Goal: Transaction & Acquisition: Purchase product/service

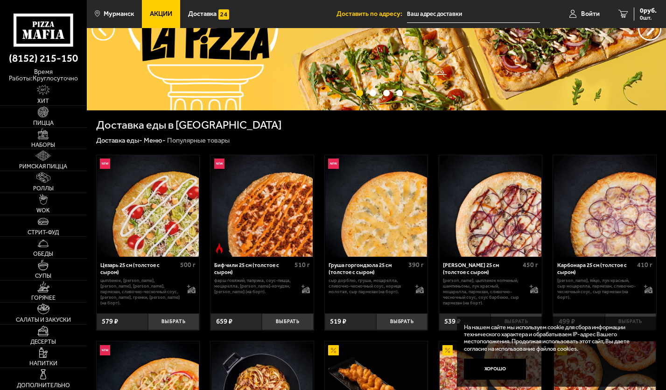
scroll to position [140, 0]
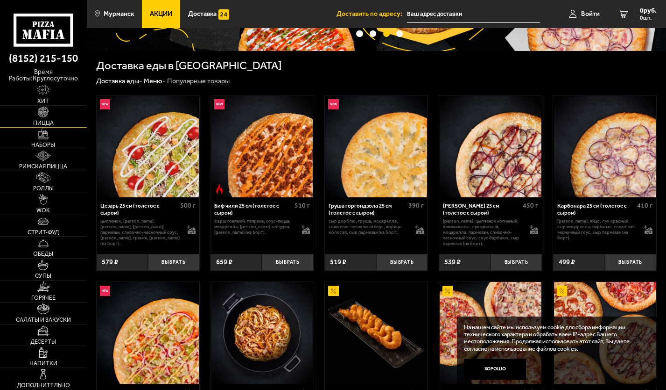
click at [39, 127] on link "Пицца" at bounding box center [43, 116] width 87 height 21
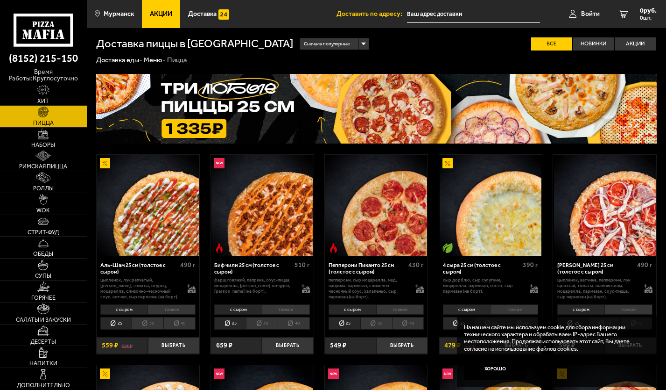
click at [169, 325] on li "40" at bounding box center [179, 323] width 32 height 13
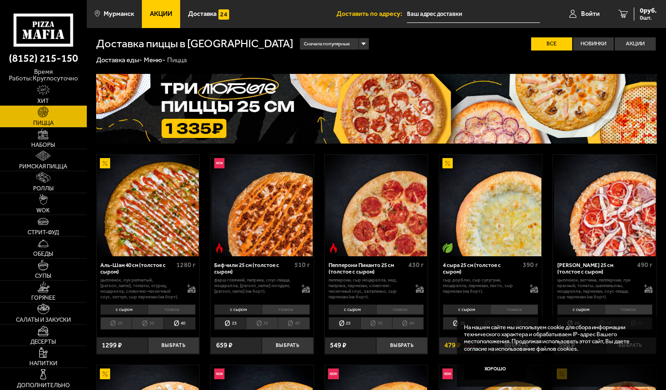
click at [120, 323] on li "25" at bounding box center [116, 323] width 32 height 13
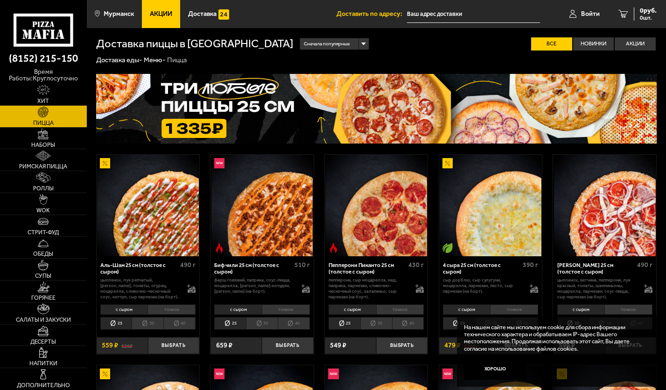
click at [142, 328] on li "30" at bounding box center [148, 323] width 32 height 13
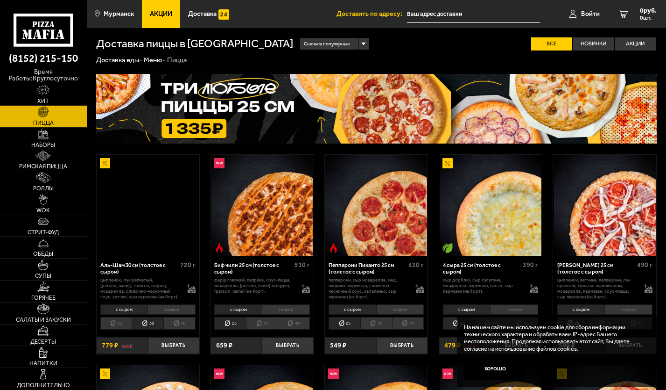
click at [167, 324] on li "40" at bounding box center [179, 323] width 32 height 13
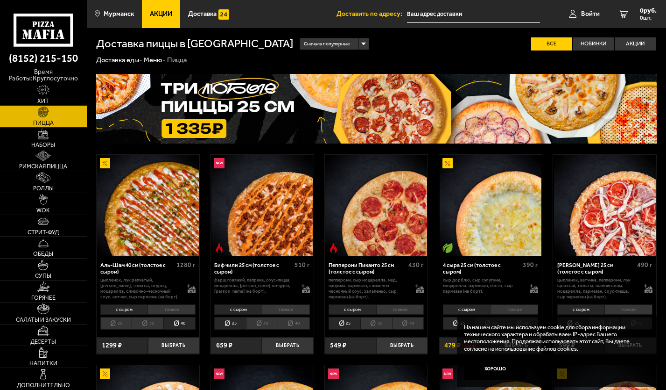
click at [184, 324] on li "40" at bounding box center [179, 323] width 32 height 13
click at [144, 324] on li "30" at bounding box center [148, 323] width 32 height 13
click at [129, 322] on li "25" at bounding box center [116, 323] width 32 height 13
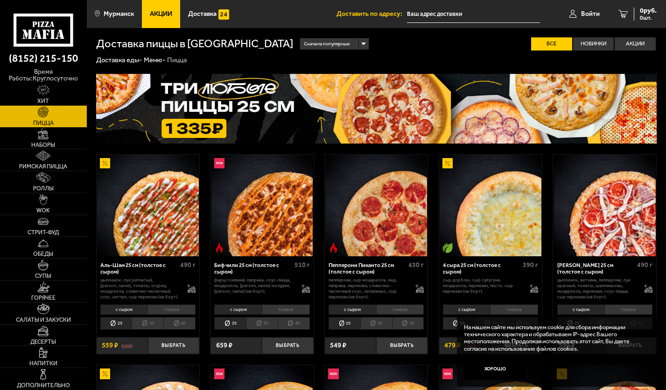
click at [146, 322] on li "30" at bounding box center [148, 323] width 32 height 13
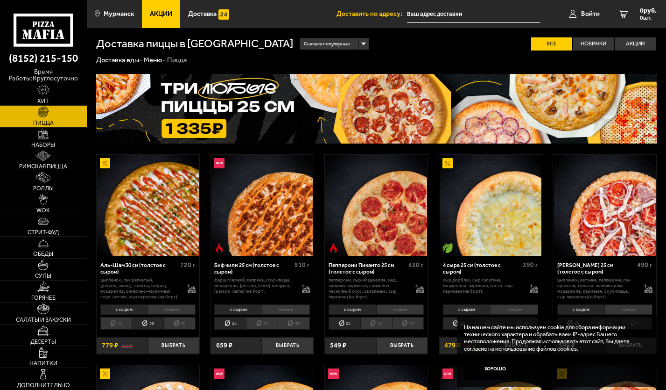
click at [122, 323] on li "25" at bounding box center [116, 323] width 32 height 13
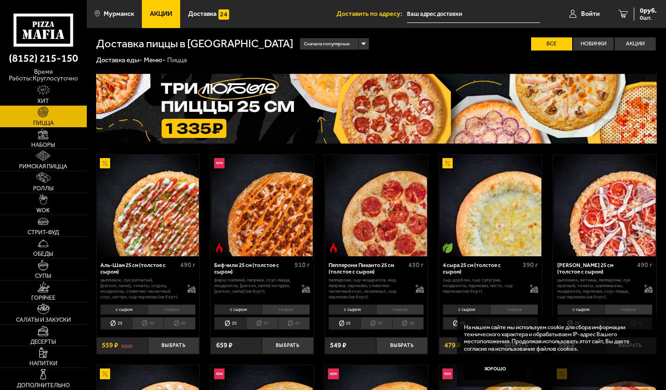
click at [143, 323] on li "30" at bounding box center [148, 323] width 32 height 13
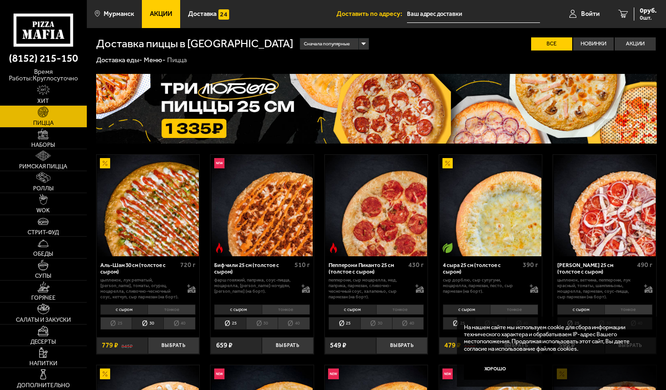
click at [125, 322] on li "25" at bounding box center [116, 323] width 32 height 13
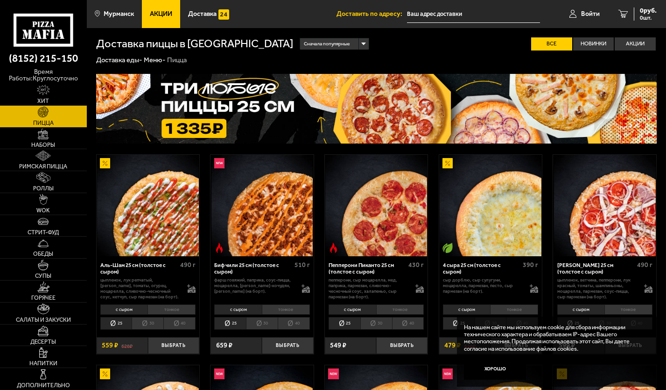
click at [147, 323] on li "30" at bounding box center [148, 323] width 32 height 13
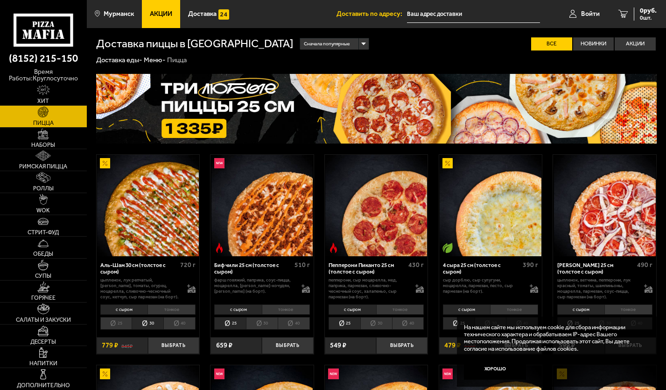
click at [128, 324] on li "25" at bounding box center [116, 323] width 32 height 13
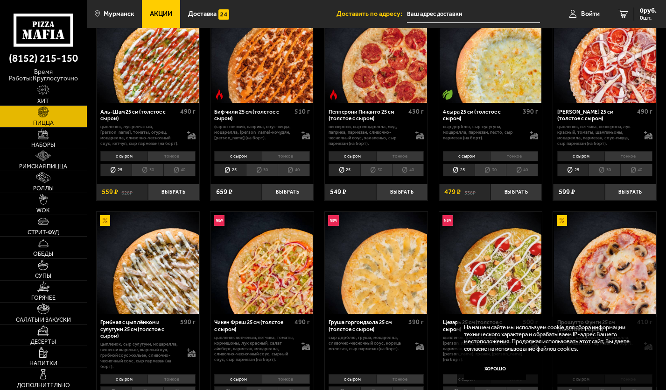
scroll to position [234, 0]
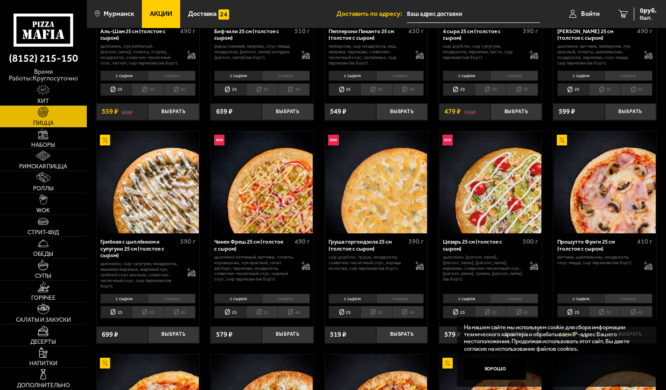
click at [519, 300] on li "тонкое" at bounding box center [514, 298] width 48 height 10
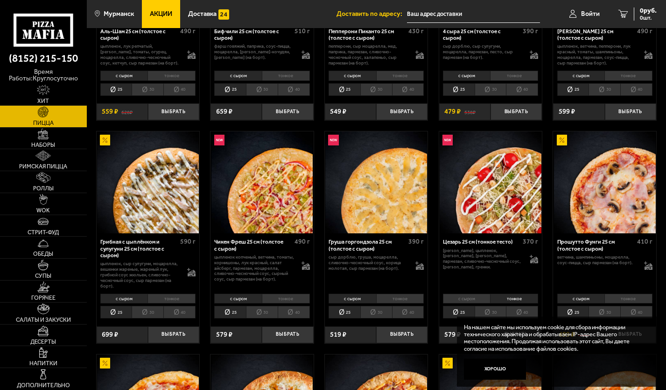
click at [463, 297] on li "с сыром" at bounding box center [467, 298] width 48 height 10
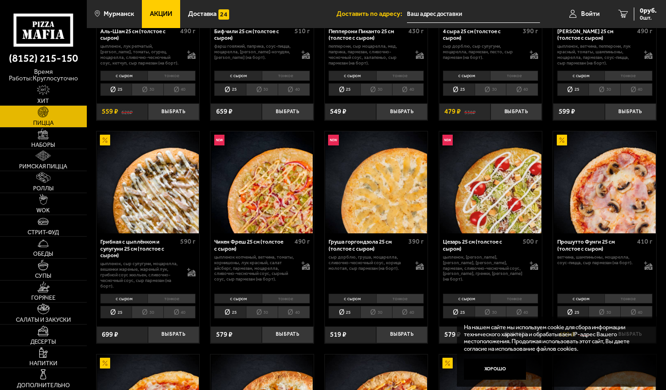
click at [497, 294] on div "с сыром тонкое 25 30 40 Топпинги" at bounding box center [491, 306] width 103 height 30
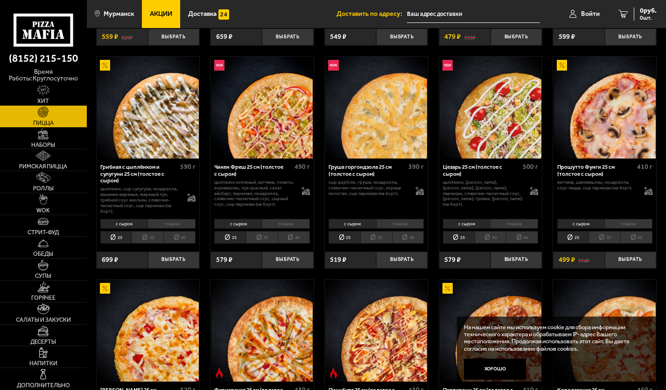
scroll to position [327, 0]
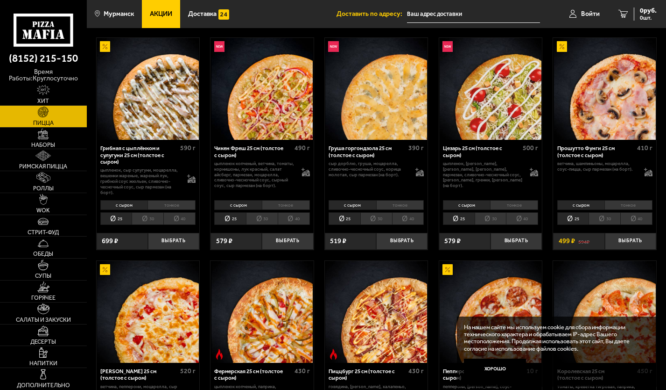
click at [484, 213] on div "с сыром тонкое 25 30 40 Топпинги" at bounding box center [491, 213] width 103 height 30
click at [490, 219] on li "30" at bounding box center [491, 218] width 32 height 13
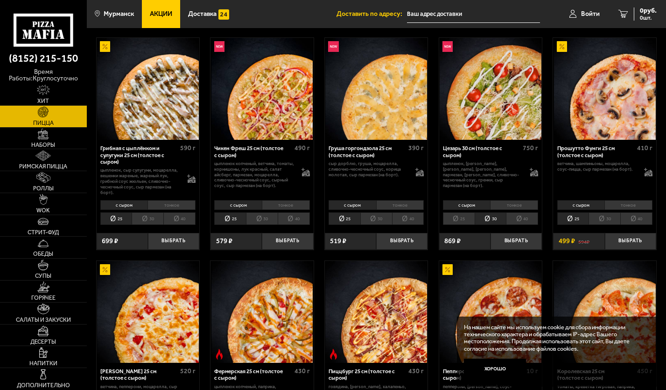
click at [462, 220] on li "25" at bounding box center [459, 218] width 32 height 13
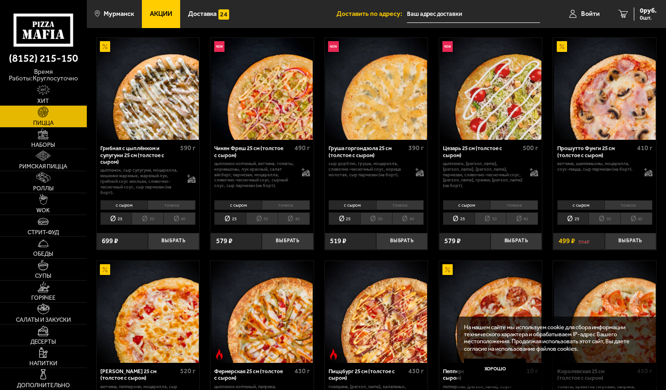
click at [504, 206] on li "тонкое" at bounding box center [514, 205] width 48 height 10
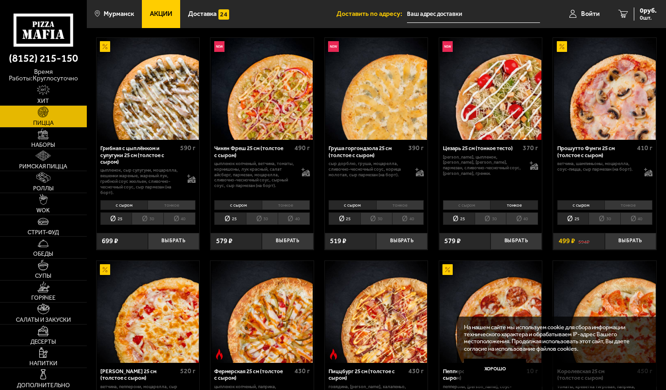
click at [466, 208] on li "с сыром" at bounding box center [467, 205] width 48 height 10
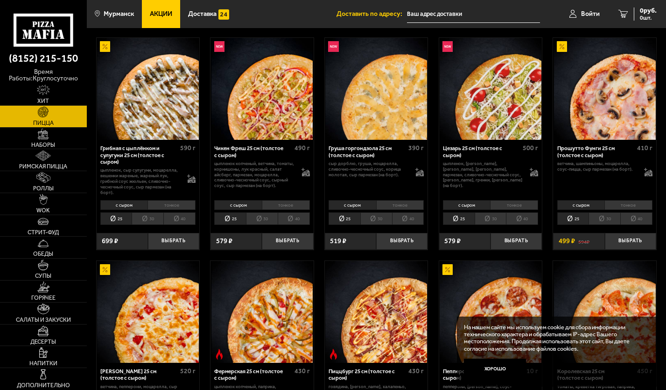
click at [506, 208] on li "тонкое" at bounding box center [514, 205] width 48 height 10
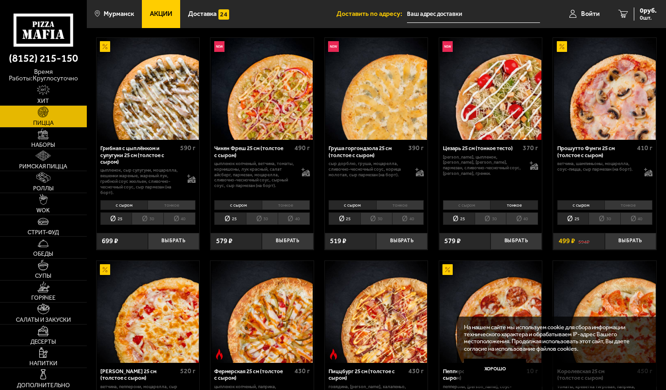
click at [482, 206] on li "с сыром" at bounding box center [467, 205] width 48 height 10
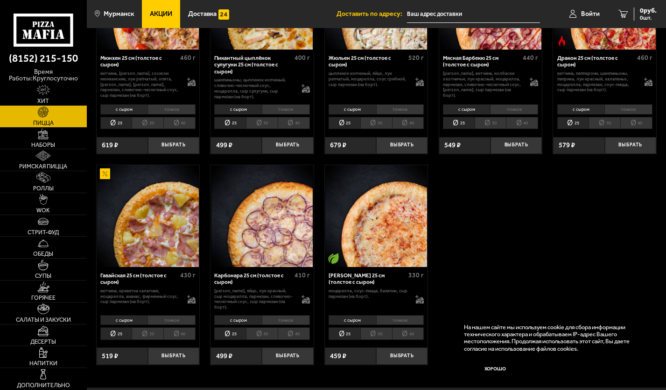
scroll to position [1089, 0]
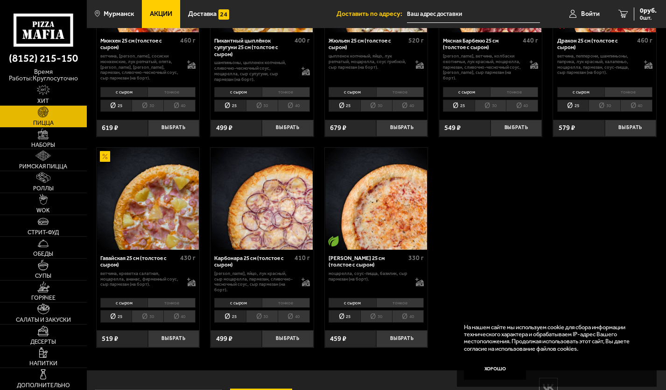
click at [143, 322] on li "30" at bounding box center [148, 316] width 32 height 13
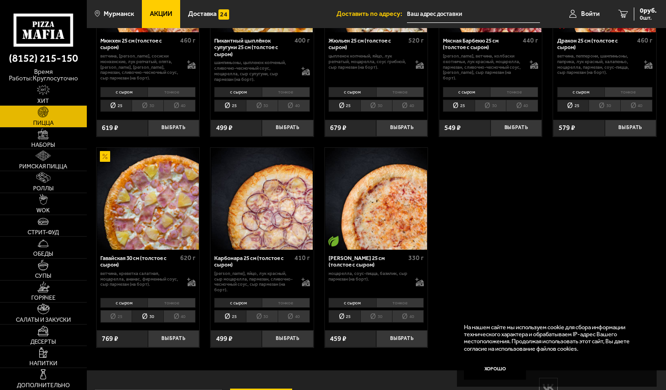
click at [119, 322] on li "25" at bounding box center [116, 316] width 32 height 13
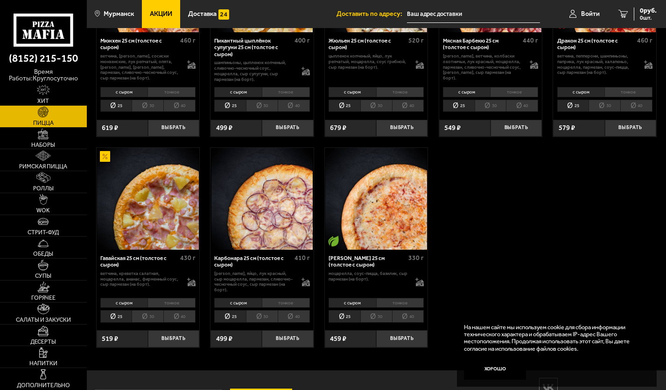
click at [168, 308] on li "тонкое" at bounding box center [172, 303] width 48 height 10
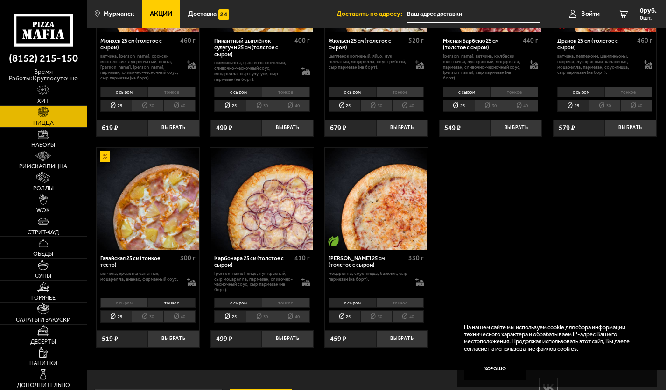
click at [138, 308] on li "с сыром" at bounding box center [124, 303] width 48 height 10
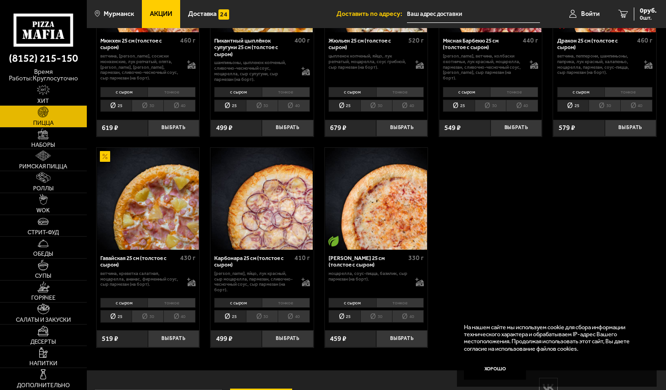
click at [167, 308] on li "тонкое" at bounding box center [172, 303] width 48 height 10
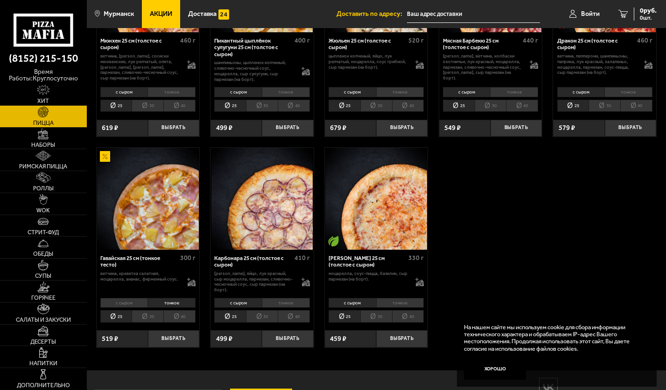
click at [134, 308] on li "с сыром" at bounding box center [124, 303] width 48 height 10
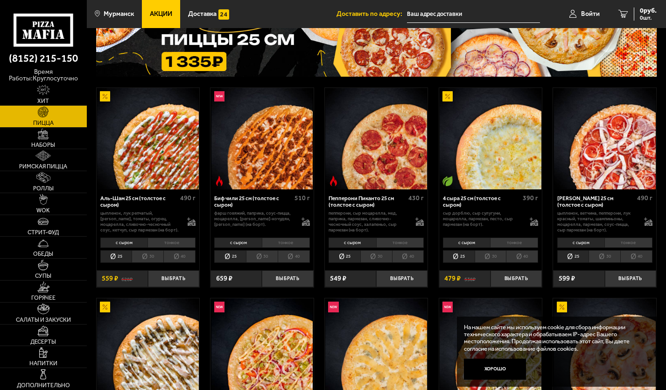
scroll to position [0, 0]
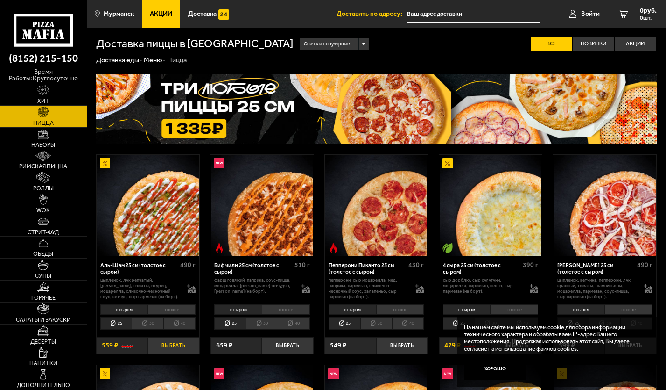
click at [167, 347] on button "Выбрать" at bounding box center [173, 345] width 51 height 17
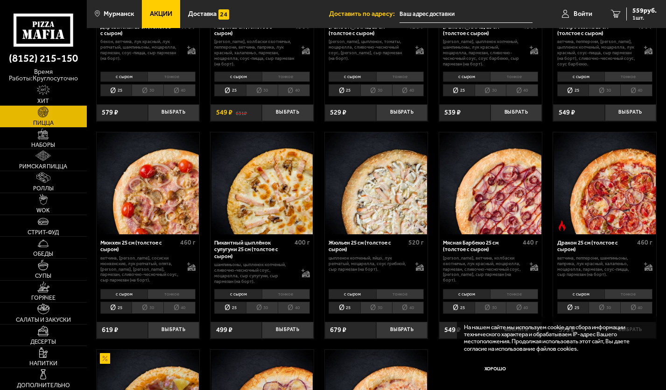
scroll to position [981, 0]
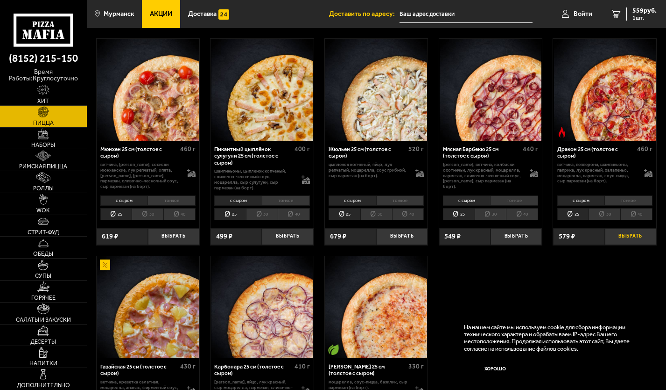
click at [622, 245] on button "Выбрать" at bounding box center [630, 236] width 51 height 17
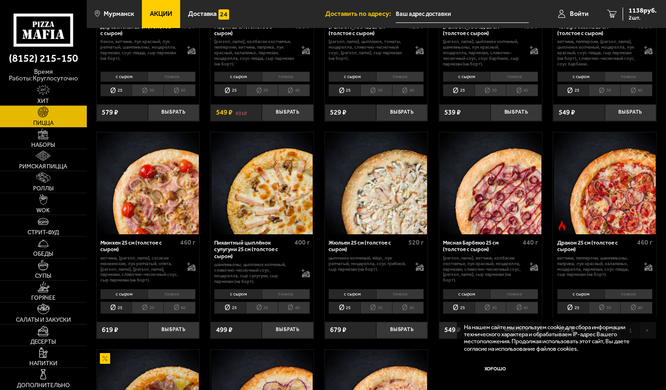
scroll to position [747, 0]
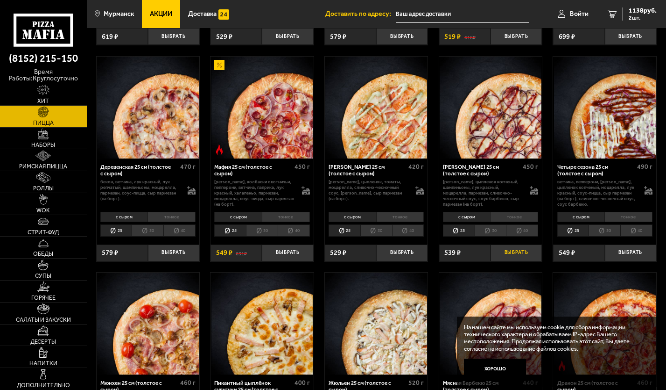
click at [496, 257] on button "Выбрать" at bounding box center [516, 252] width 51 height 17
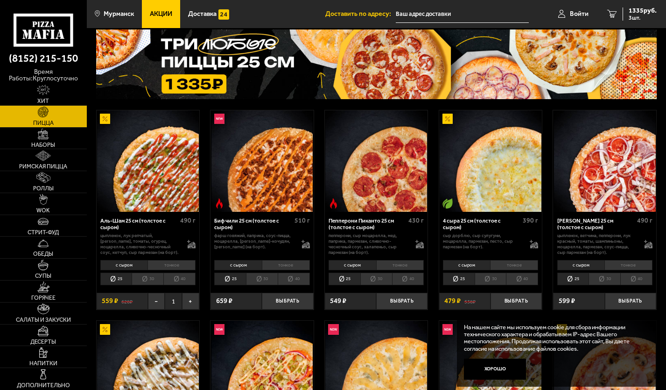
scroll to position [0, 0]
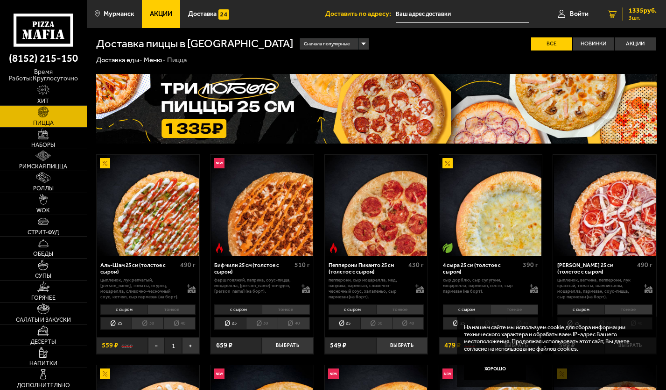
click at [640, 10] on span "1335 руб." at bounding box center [643, 10] width 28 height 7
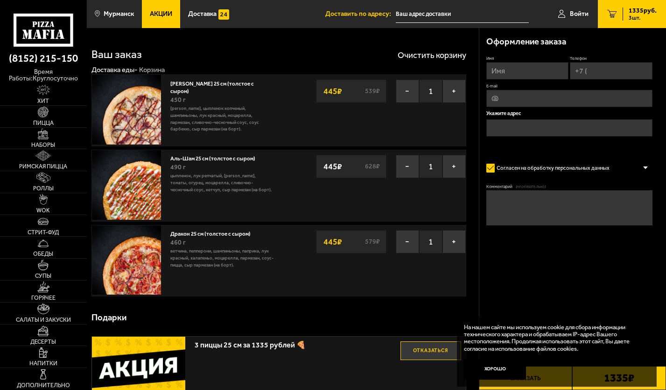
click at [517, 71] on input "Имя" at bounding box center [528, 70] width 83 height 17
type input "[PERSON_NAME]"
drag, startPoint x: 621, startPoint y: 64, endPoint x: 618, endPoint y: 70, distance: 6.7
click at [621, 64] on input "Телефон" at bounding box center [611, 70] width 83 height 17
type input "+7 ("
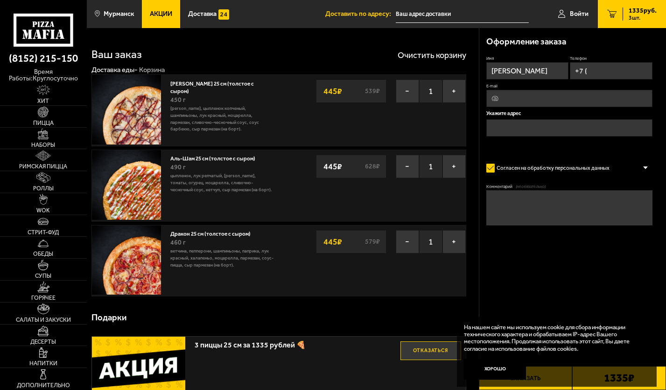
type input "[EMAIL_ADDRESS][DOMAIN_NAME]"
click at [598, 72] on input "+7 (" at bounding box center [611, 70] width 83 height 17
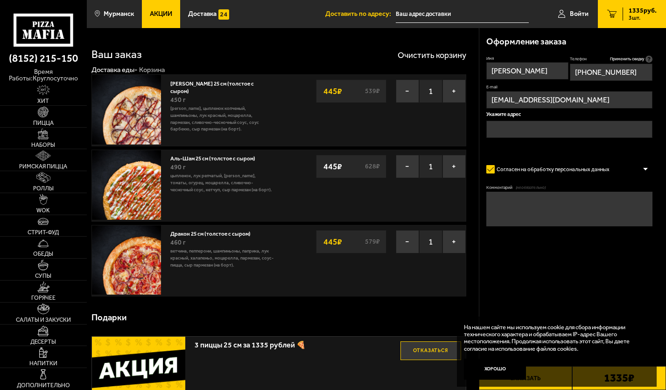
type input "[PHONE_NUMBER]"
click at [526, 128] on input "text" at bounding box center [570, 129] width 167 height 17
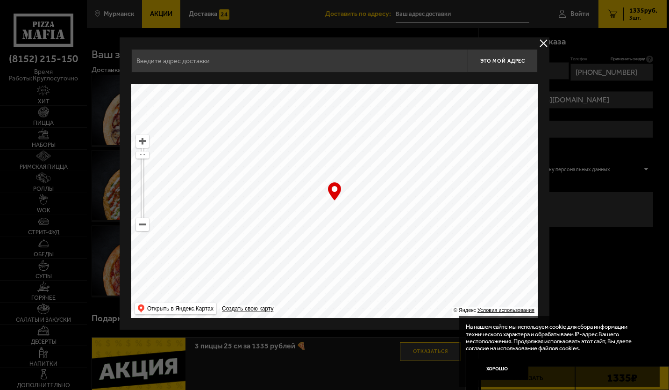
click at [350, 69] on input "text" at bounding box center [299, 60] width 336 height 23
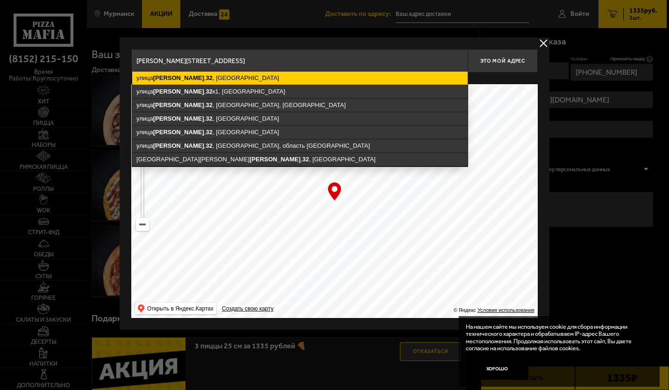
click at [205, 80] on ymaps "[STREET_ADDRESS][PERSON_NAME]" at bounding box center [299, 77] width 335 height 13
type input "[STREET_ADDRESS][PERSON_NAME]"
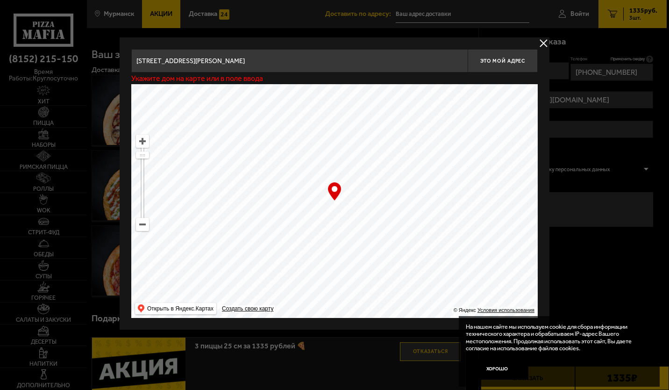
type input "[STREET_ADDRESS][PERSON_NAME]"
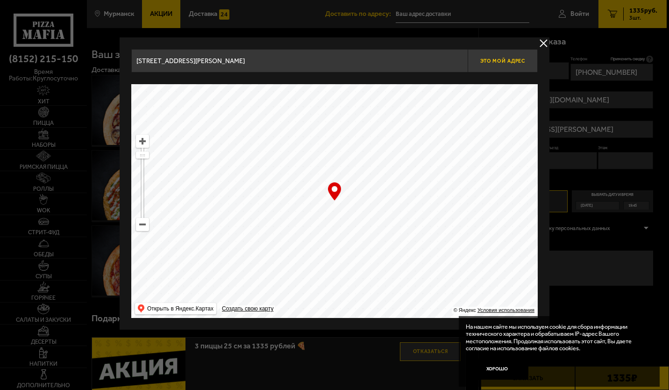
click at [494, 65] on button "Это мой адрес" at bounding box center [503, 60] width 70 height 23
type input "[STREET_ADDRESS][PERSON_NAME]"
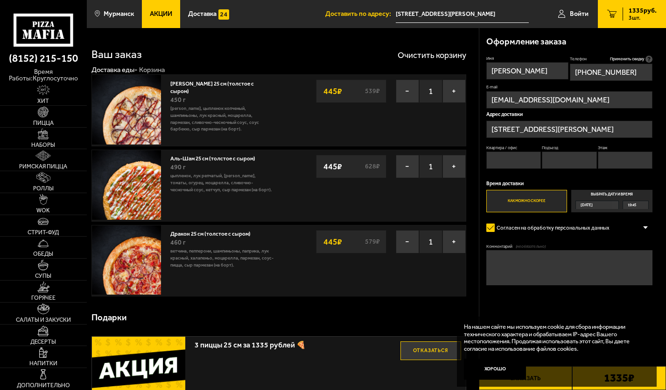
click at [637, 205] on span "19:45" at bounding box center [632, 205] width 8 height 8
click at [0, 0] on input "Выбрать дату и время [DATE] 19:45" at bounding box center [0, 0] width 0 height 0
click at [639, 206] on div "19:45" at bounding box center [636, 205] width 25 height 8
click at [0, 0] on input "Выбрать дату и время [DATE] 19:45" at bounding box center [0, 0] width 0 height 0
click at [645, 205] on div "19:45" at bounding box center [636, 205] width 25 height 8
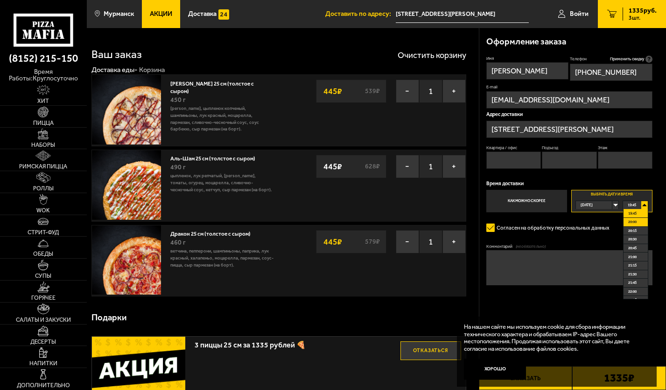
click at [636, 221] on span "20:00" at bounding box center [633, 222] width 8 height 8
click at [538, 205] on label "Как можно скорее" at bounding box center [527, 201] width 81 height 22
click at [0, 0] on input "Как можно скорее" at bounding box center [0, 0] width 0 height 0
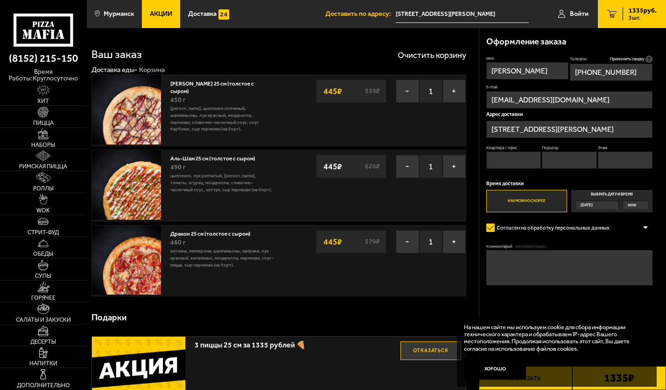
click at [612, 205] on div "[DATE]" at bounding box center [598, 204] width 44 height 8
click at [0, 0] on input "Выбрать дату и время [DATE] 20:00" at bounding box center [0, 0] width 0 height 0
click at [530, 260] on textarea "Комментарий (необязательно)" at bounding box center [570, 267] width 167 height 35
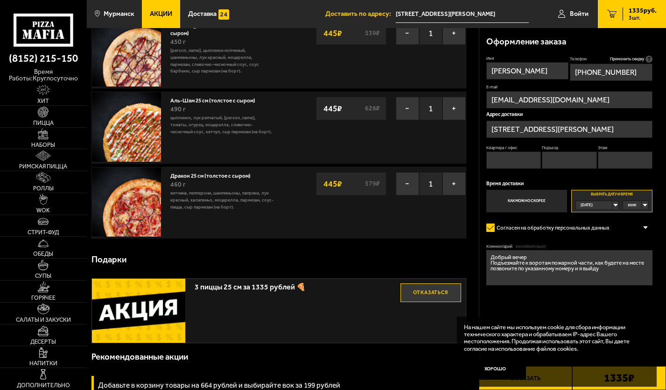
scroll to position [47, 0]
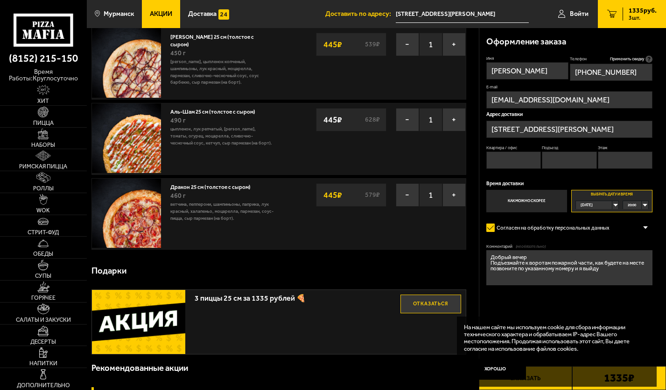
type textarea "Добрый вечер Подъезжайте к воротам пожарной части, как будете на месте позвонит…"
click at [505, 320] on div "На нашем сайте мы используем cookie для сбора информации технического характера…" at bounding box center [557, 351] width 200 height 70
click at [525, 388] on button "Заказать" at bounding box center [526, 378] width 94 height 24
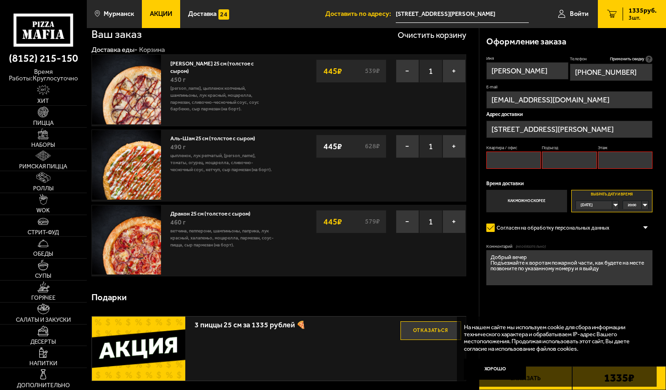
scroll to position [0, 0]
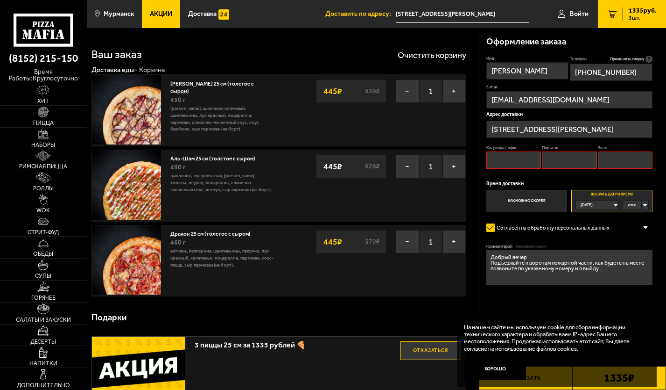
click at [520, 159] on input "Квартира / офис" at bounding box center [514, 159] width 55 height 17
type input "1"
click at [557, 164] on input "Подъезд" at bounding box center [569, 159] width 55 height 17
type input "1"
click at [643, 156] on input "Этаж" at bounding box center [625, 159] width 55 height 17
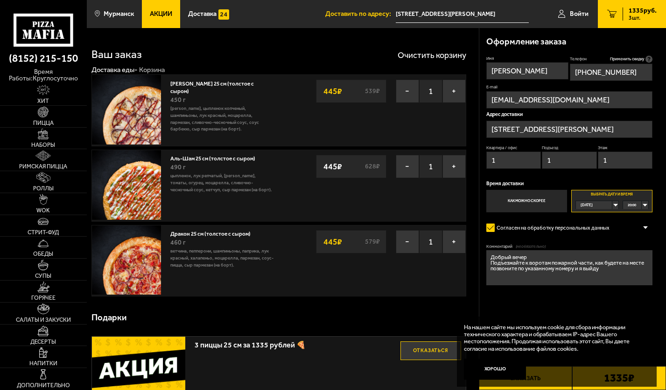
type input "1"
click at [526, 388] on button "Заказать" at bounding box center [526, 378] width 94 height 24
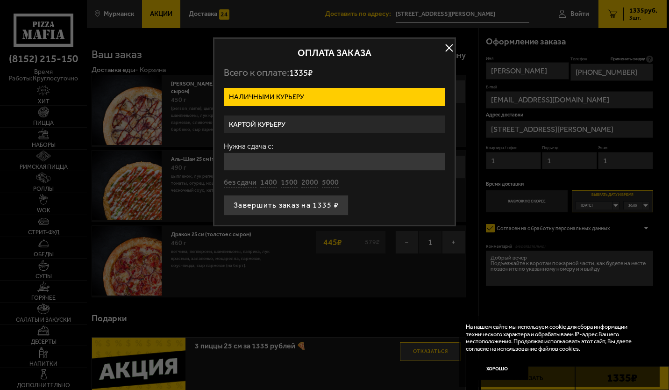
click at [269, 121] on label "Картой курьеру" at bounding box center [334, 124] width 221 height 18
click at [0, 0] on input "Картой курьеру" at bounding box center [0, 0] width 0 height 0
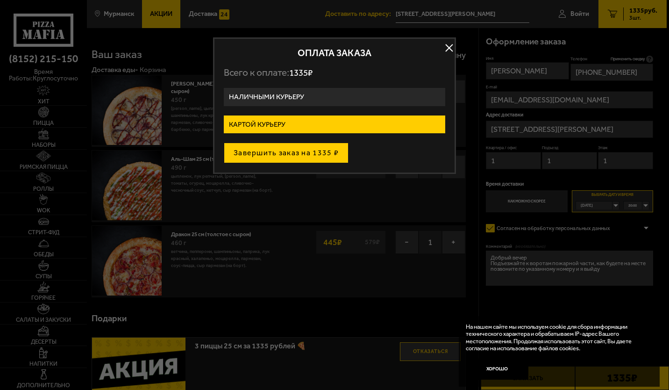
click at [291, 156] on button "Завершить заказ на 1335 ₽" at bounding box center [286, 152] width 125 height 21
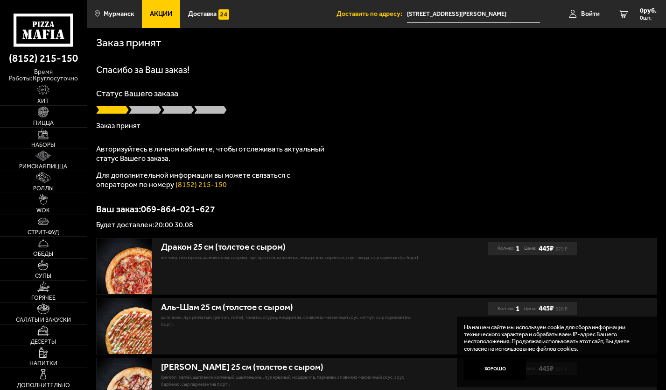
click at [50, 139] on link "Наборы" at bounding box center [43, 138] width 87 height 21
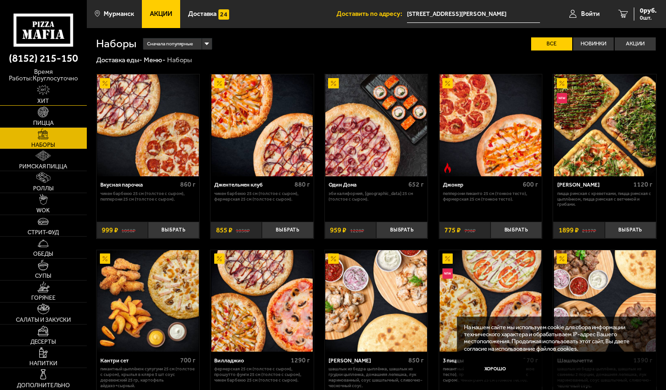
click at [49, 95] on img at bounding box center [43, 90] width 13 height 11
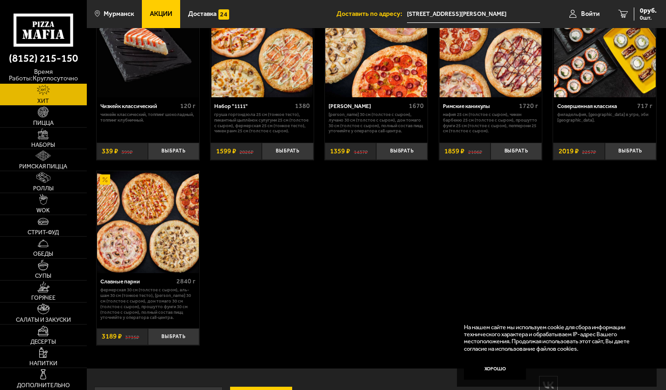
scroll to position [354, 0]
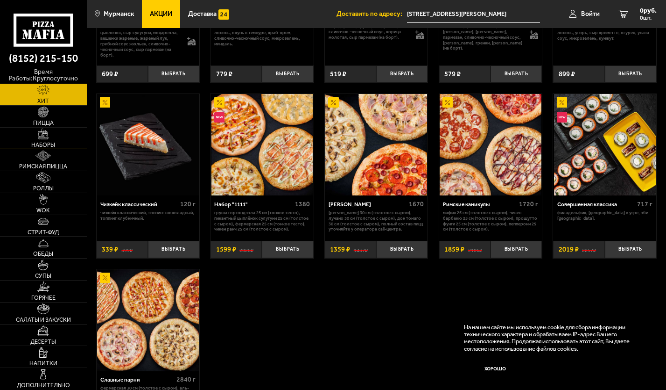
click at [44, 139] on img at bounding box center [43, 133] width 11 height 11
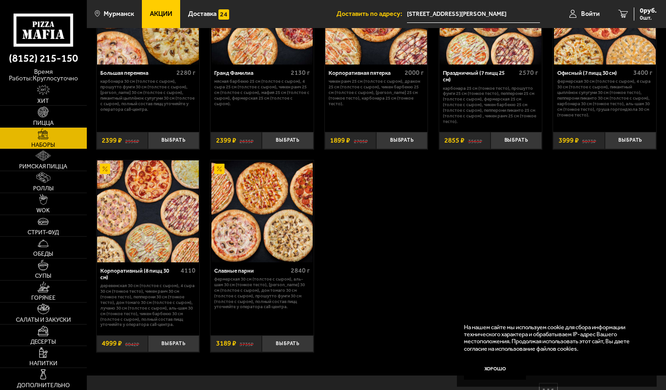
scroll to position [1213, 0]
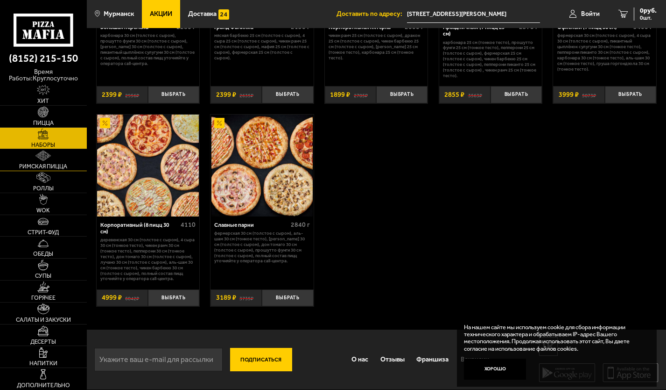
click at [43, 160] on img at bounding box center [42, 155] width 15 height 11
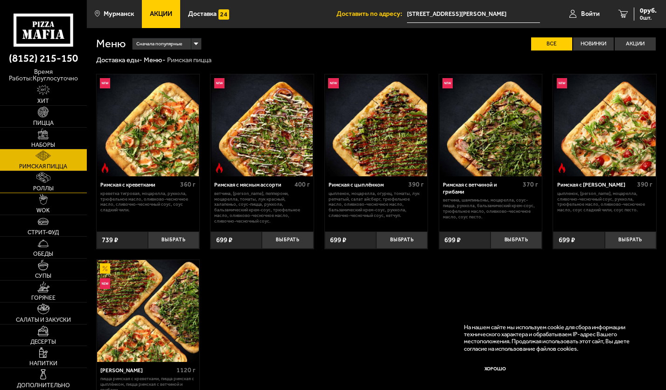
click at [51, 180] on link "Роллы" at bounding box center [43, 181] width 87 height 21
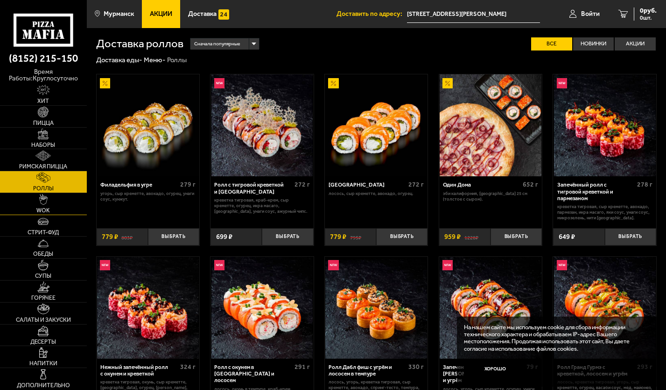
click at [34, 200] on link "WOK" at bounding box center [43, 203] width 87 height 21
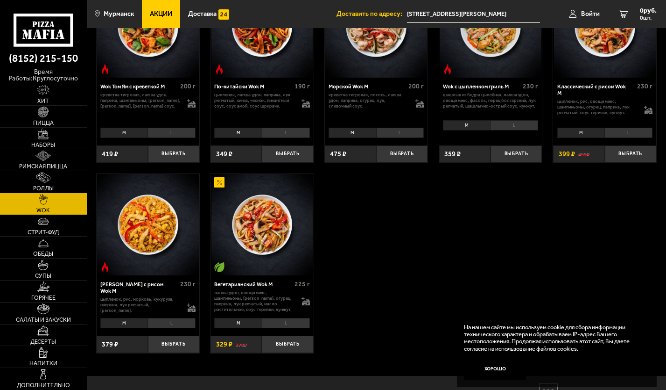
scroll to position [374, 0]
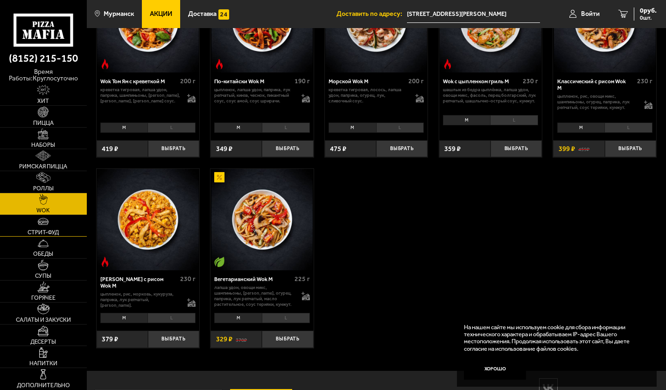
click at [58, 228] on link "Стрит-фуд" at bounding box center [43, 225] width 87 height 21
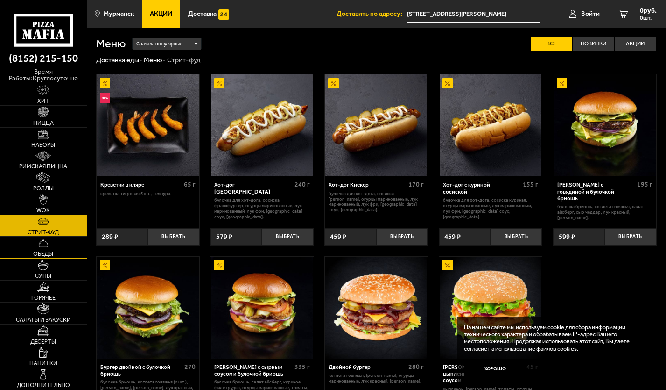
click at [47, 243] on img at bounding box center [43, 243] width 11 height 11
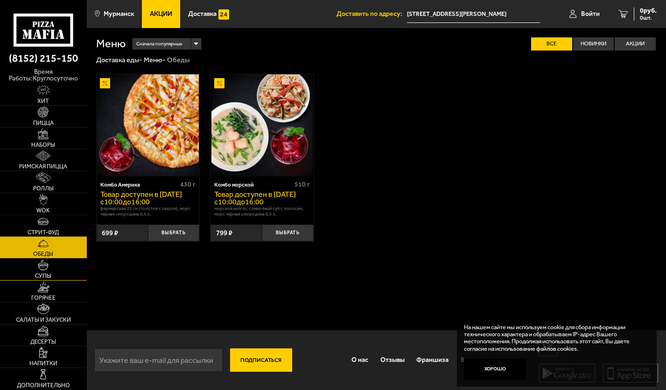
click at [50, 268] on link "Супы" at bounding box center [43, 268] width 87 height 21
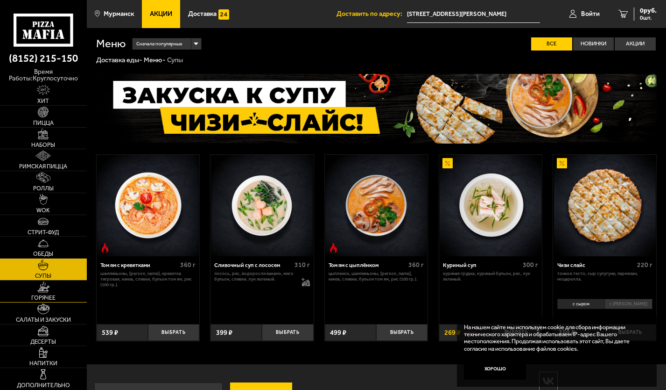
scroll to position [35, 0]
